Goal: Task Accomplishment & Management: Manage account settings

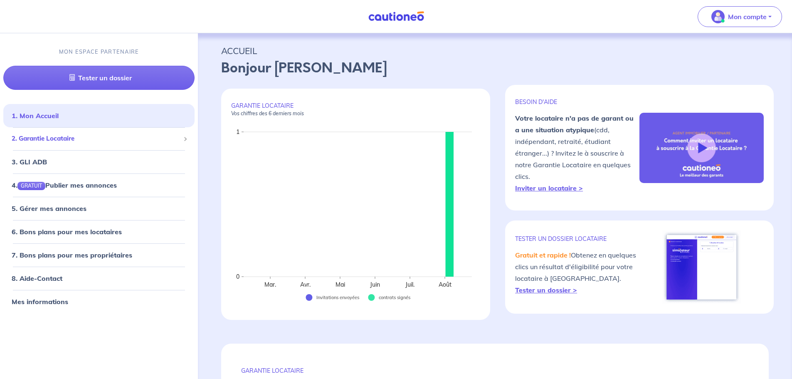
click at [67, 140] on span "2. Garantie Locataire" at bounding box center [96, 139] width 168 height 10
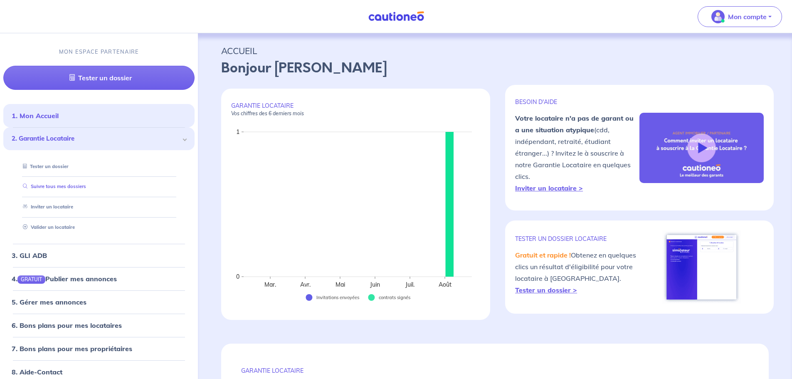
click at [73, 188] on link "Suivre tous mes dossiers" at bounding box center [53, 187] width 66 height 6
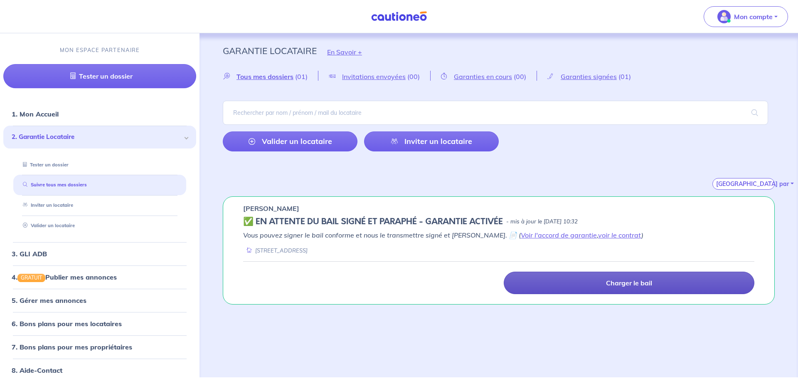
click at [650, 285] on p "Charger le bail" at bounding box center [629, 282] width 46 height 8
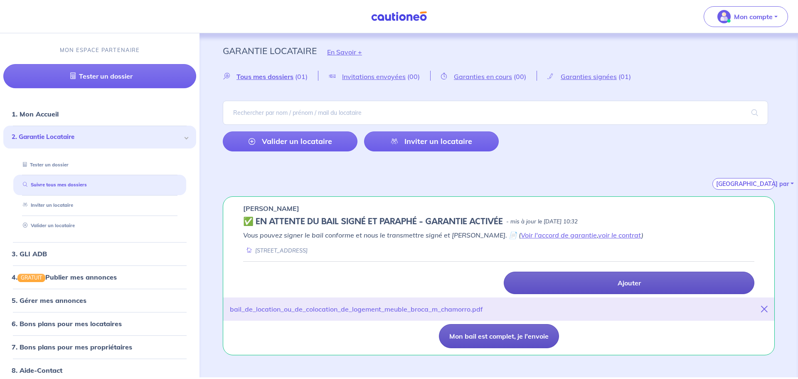
click at [508, 335] on button "Mon bail est complet, je l'envoie" at bounding box center [499, 336] width 120 height 24
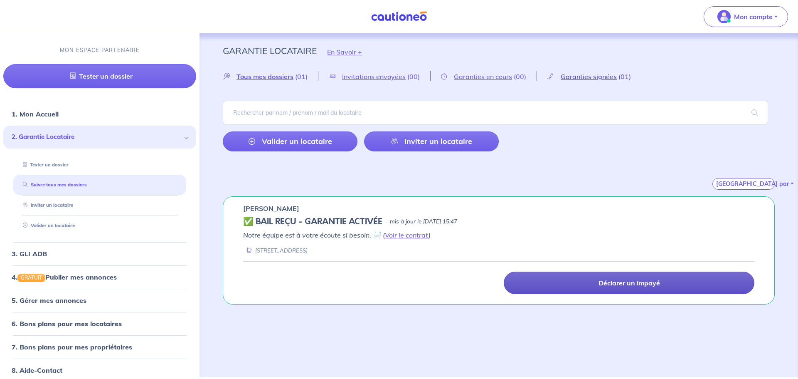
click at [592, 76] on span "Garanties signées" at bounding box center [589, 76] width 56 height 8
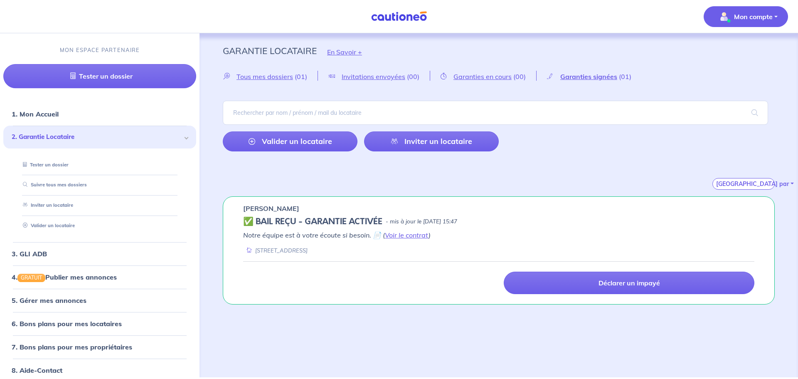
click at [770, 21] on p "Mon compte" at bounding box center [753, 17] width 39 height 10
click at [747, 70] on link "Me déconnecter" at bounding box center [737, 71] width 67 height 13
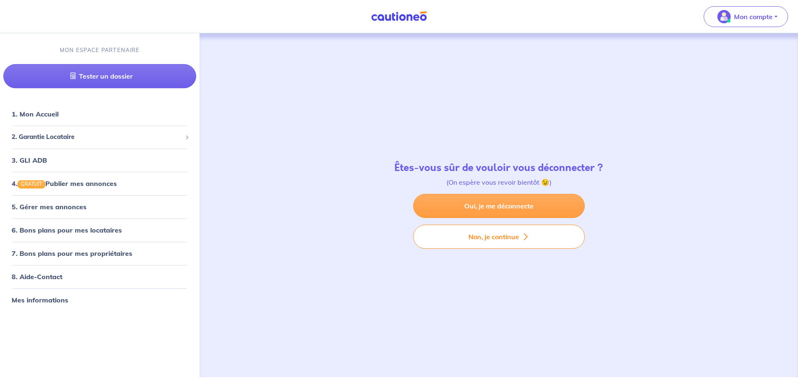
click at [555, 210] on link "Oui, je me déconnecte" at bounding box center [499, 206] width 172 height 24
